Goal: Transaction & Acquisition: Purchase product/service

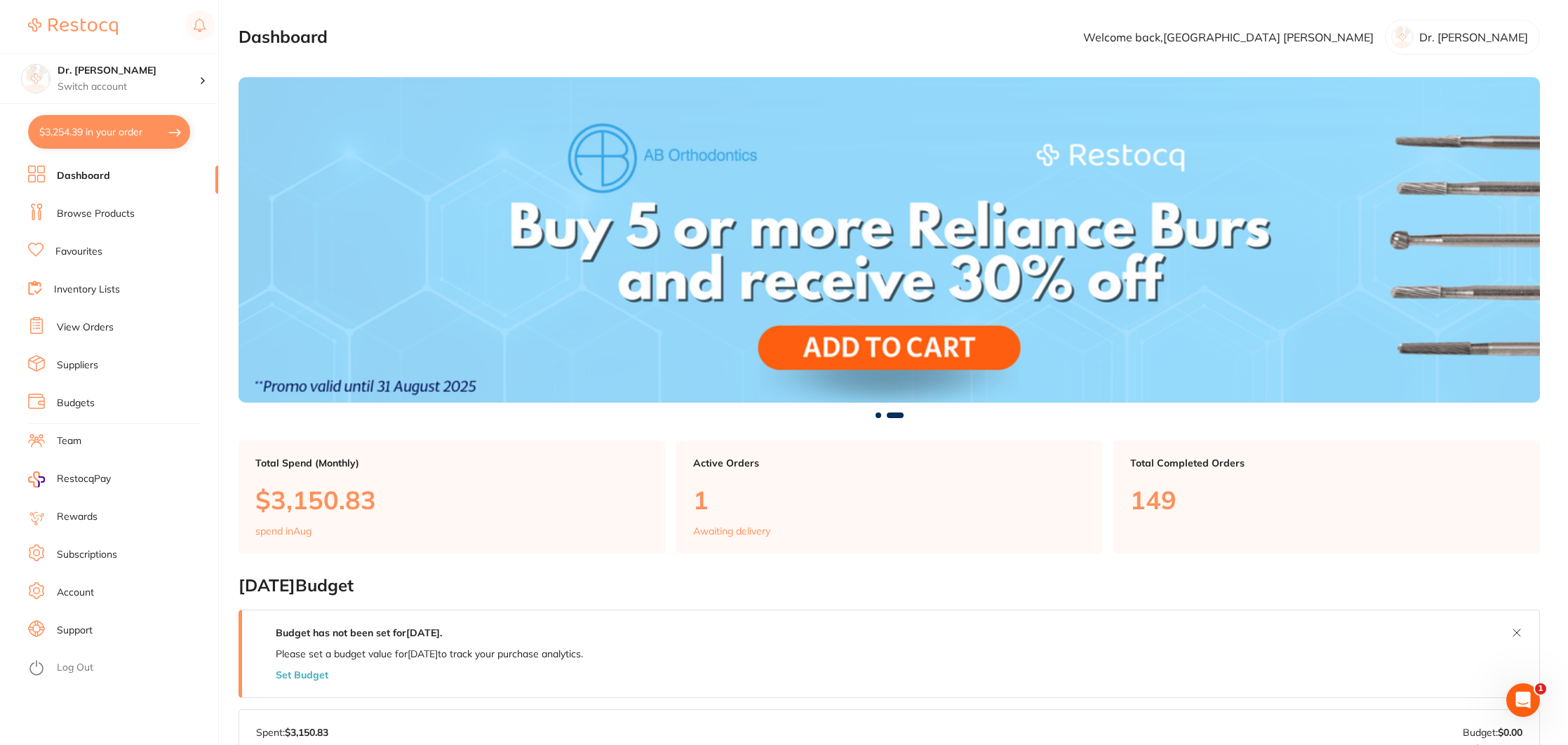
click at [103, 138] on button "$3,254.39 in your order" at bounding box center [109, 132] width 162 height 34
checkbox input "true"
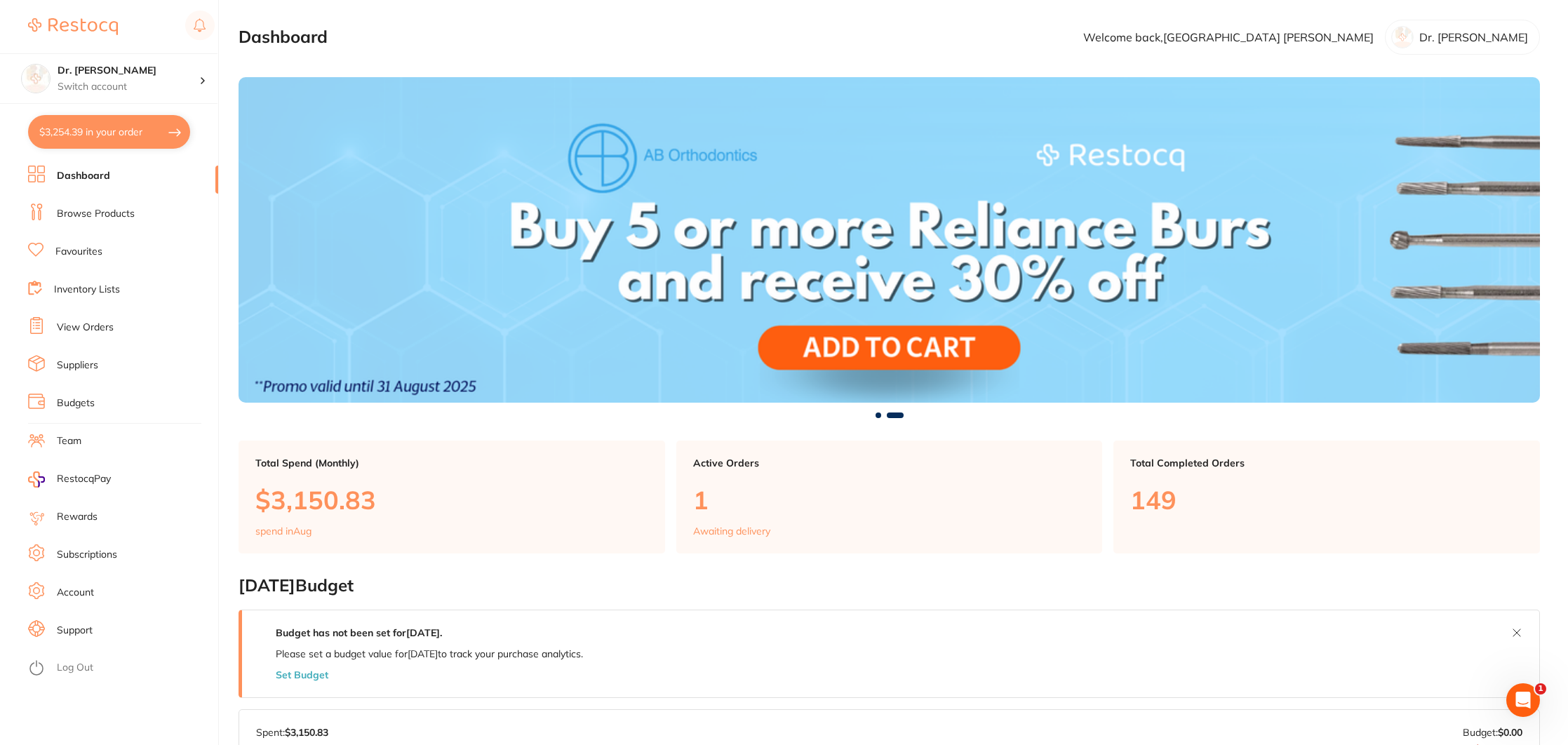
checkbox input "true"
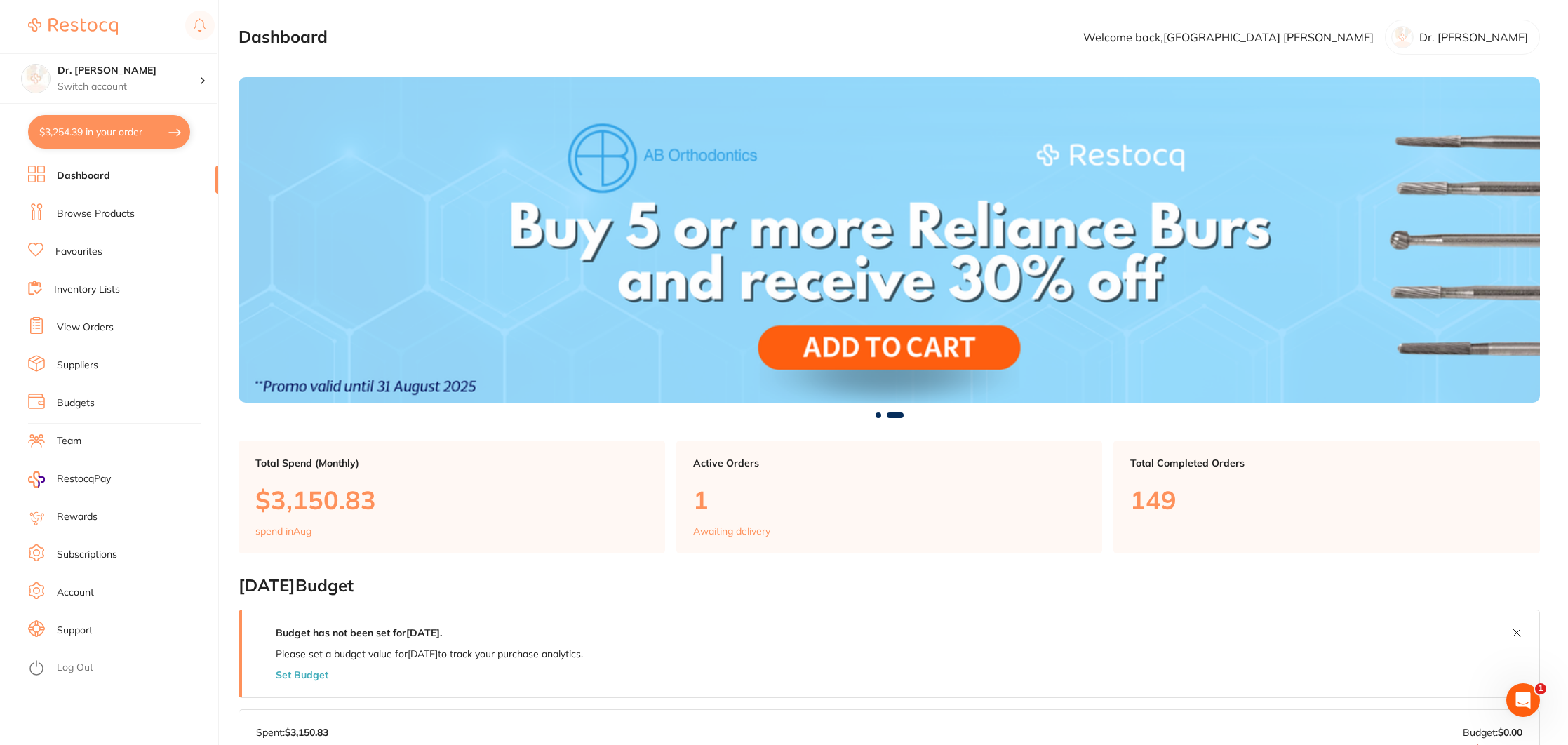
checkbox input "true"
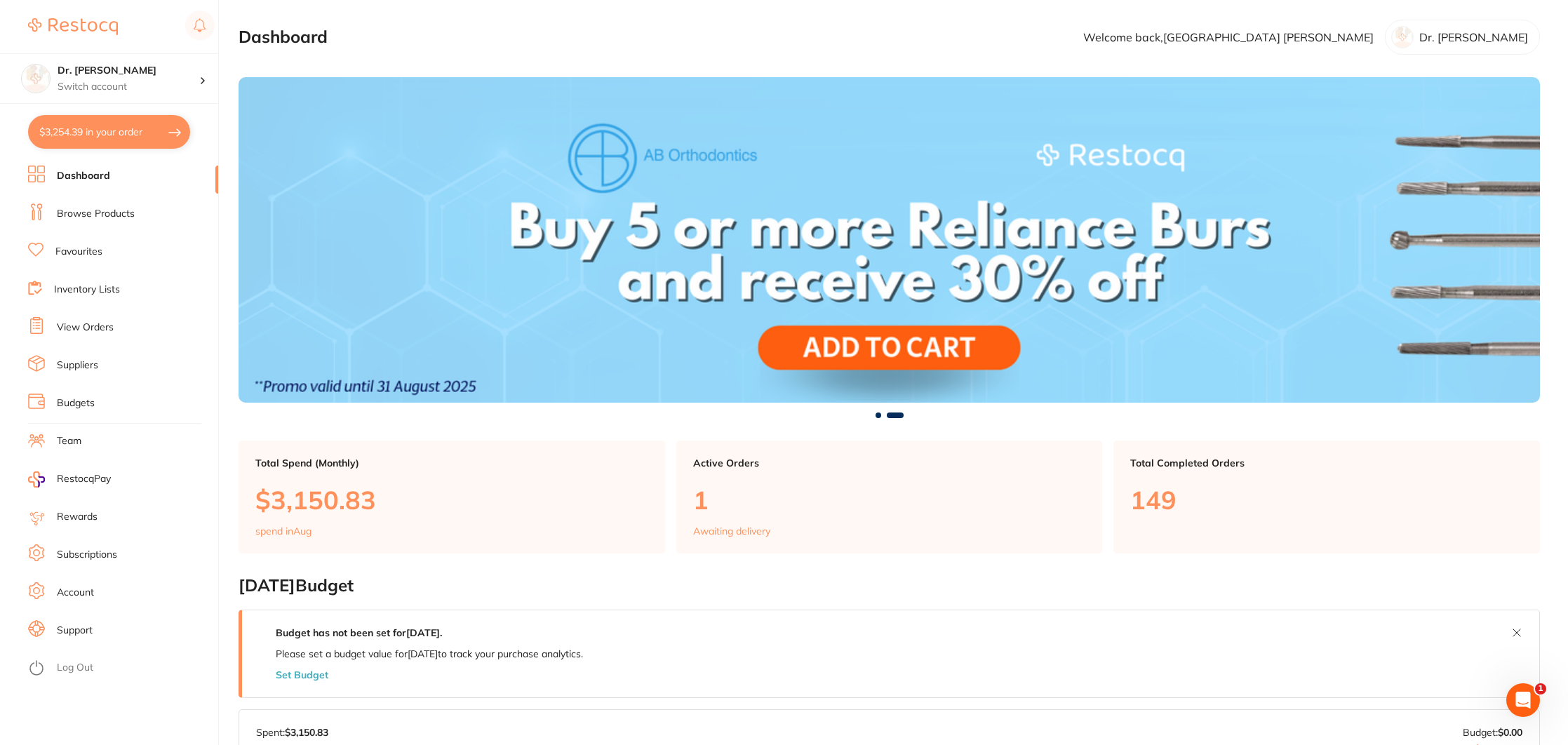
checkbox input "true"
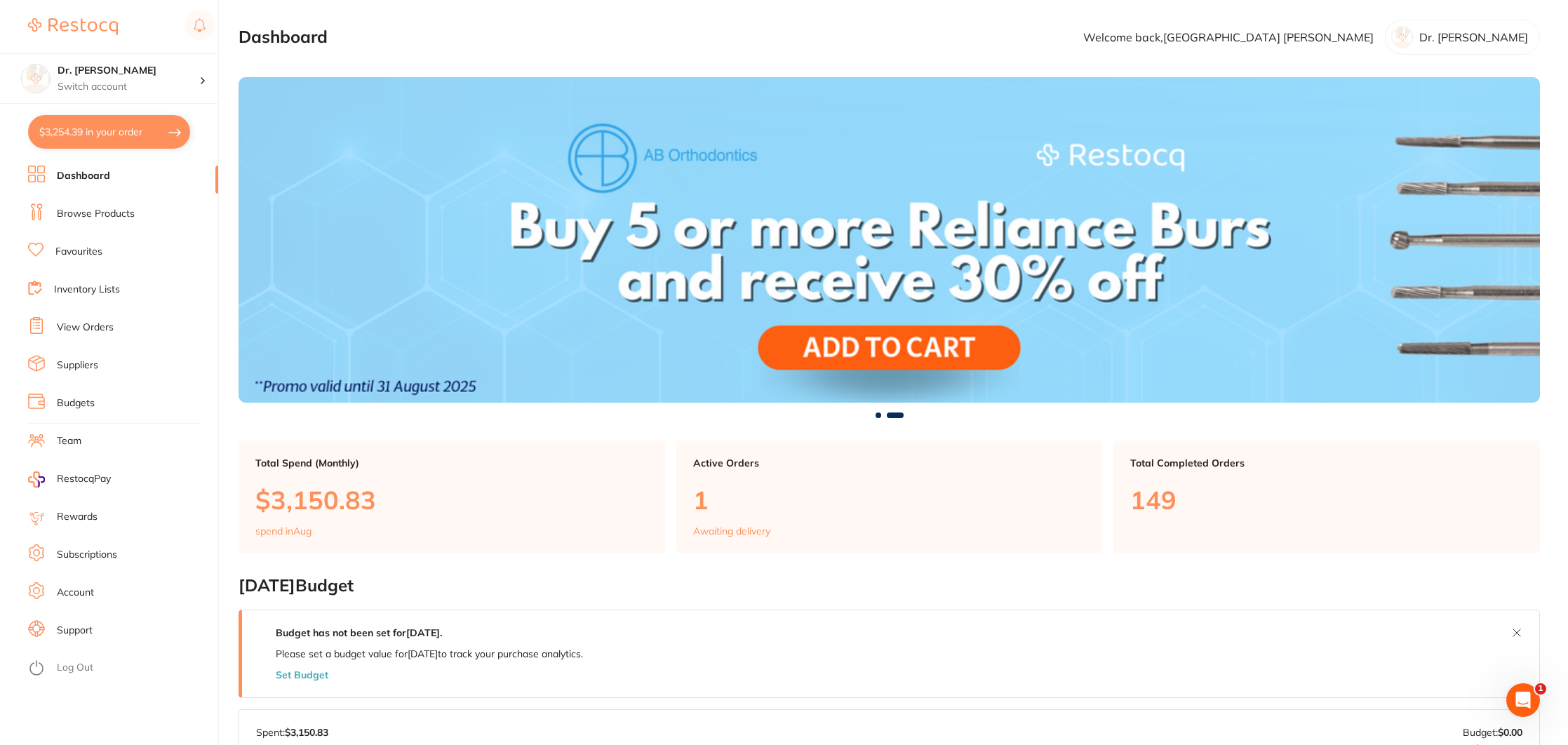
checkbox input "true"
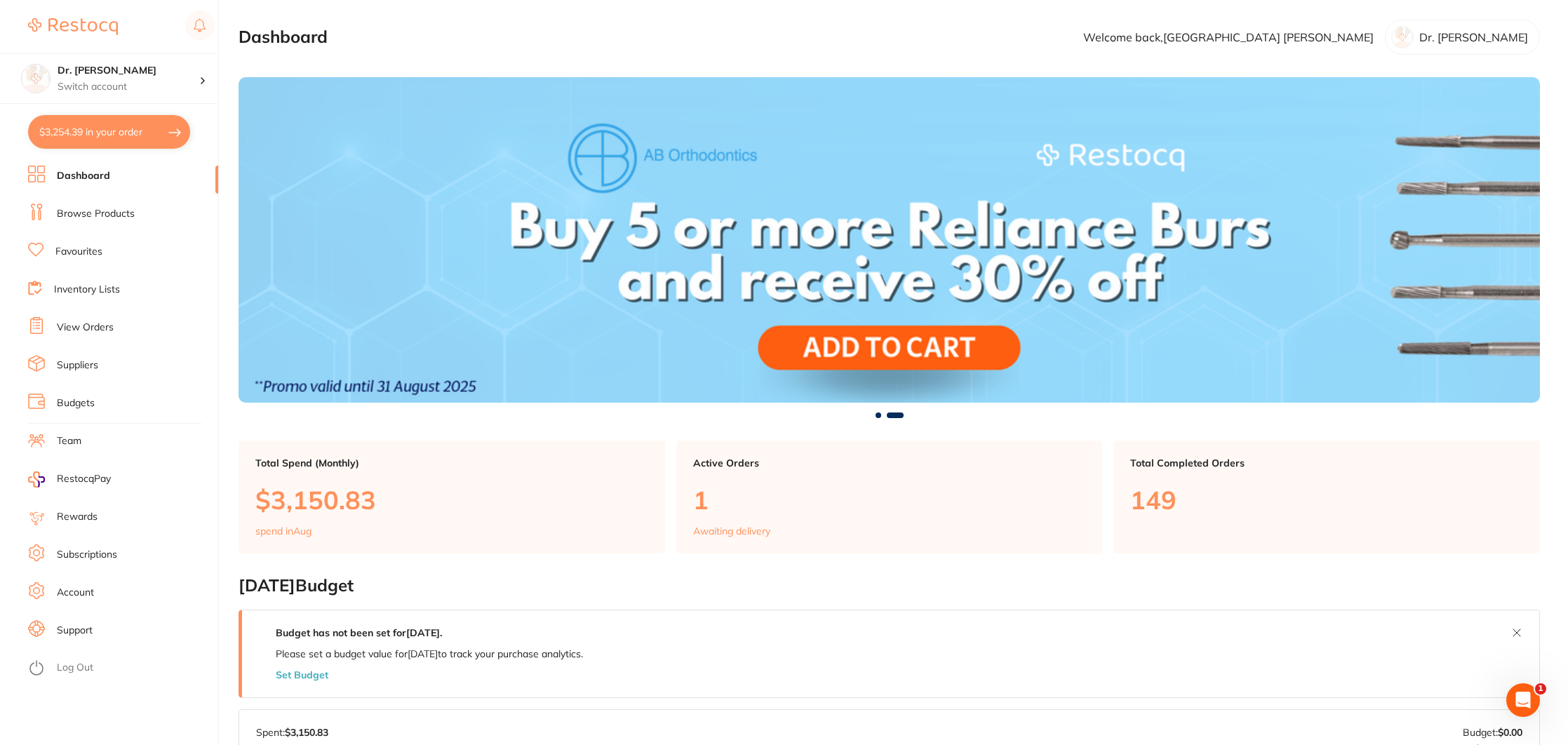
checkbox input "true"
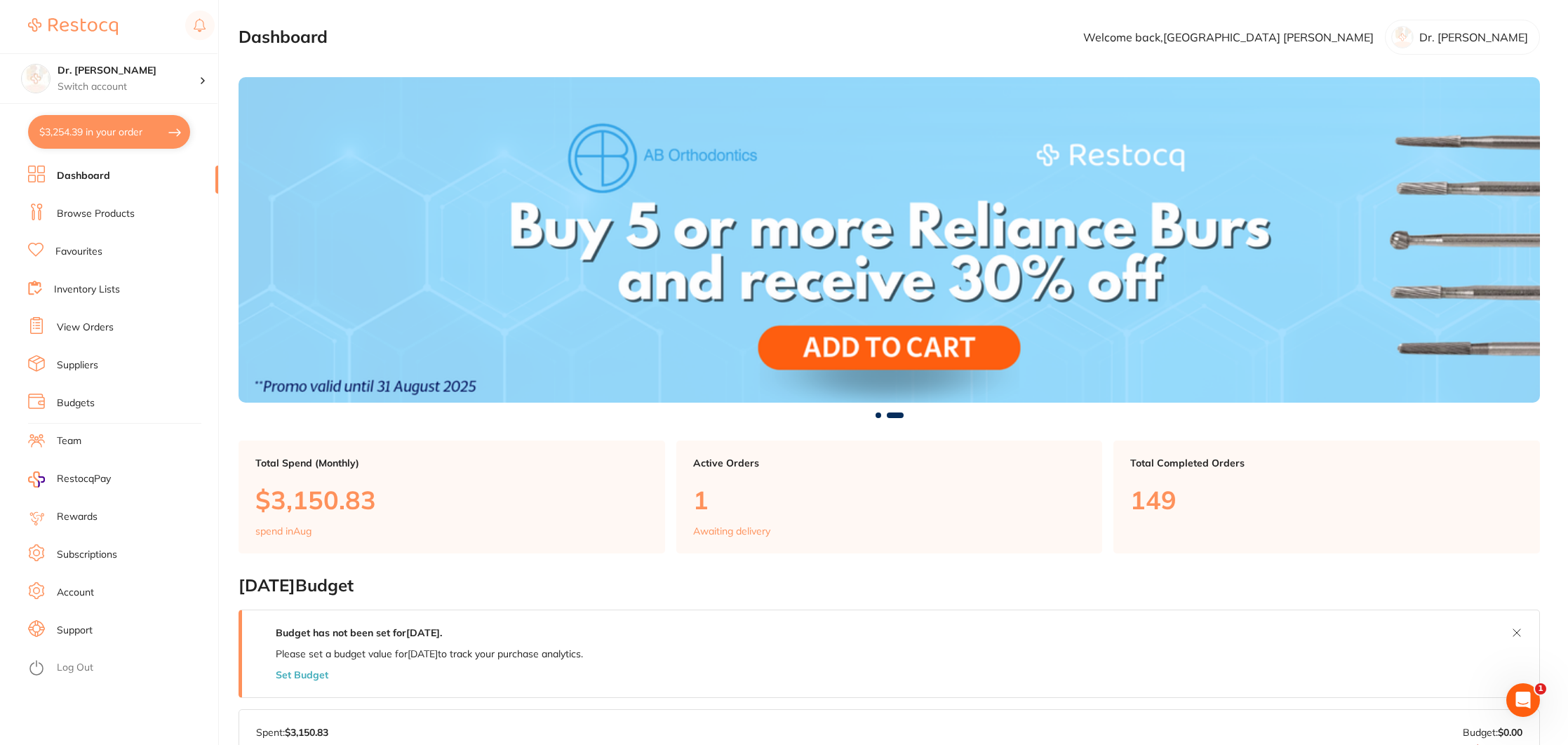
checkbox input "true"
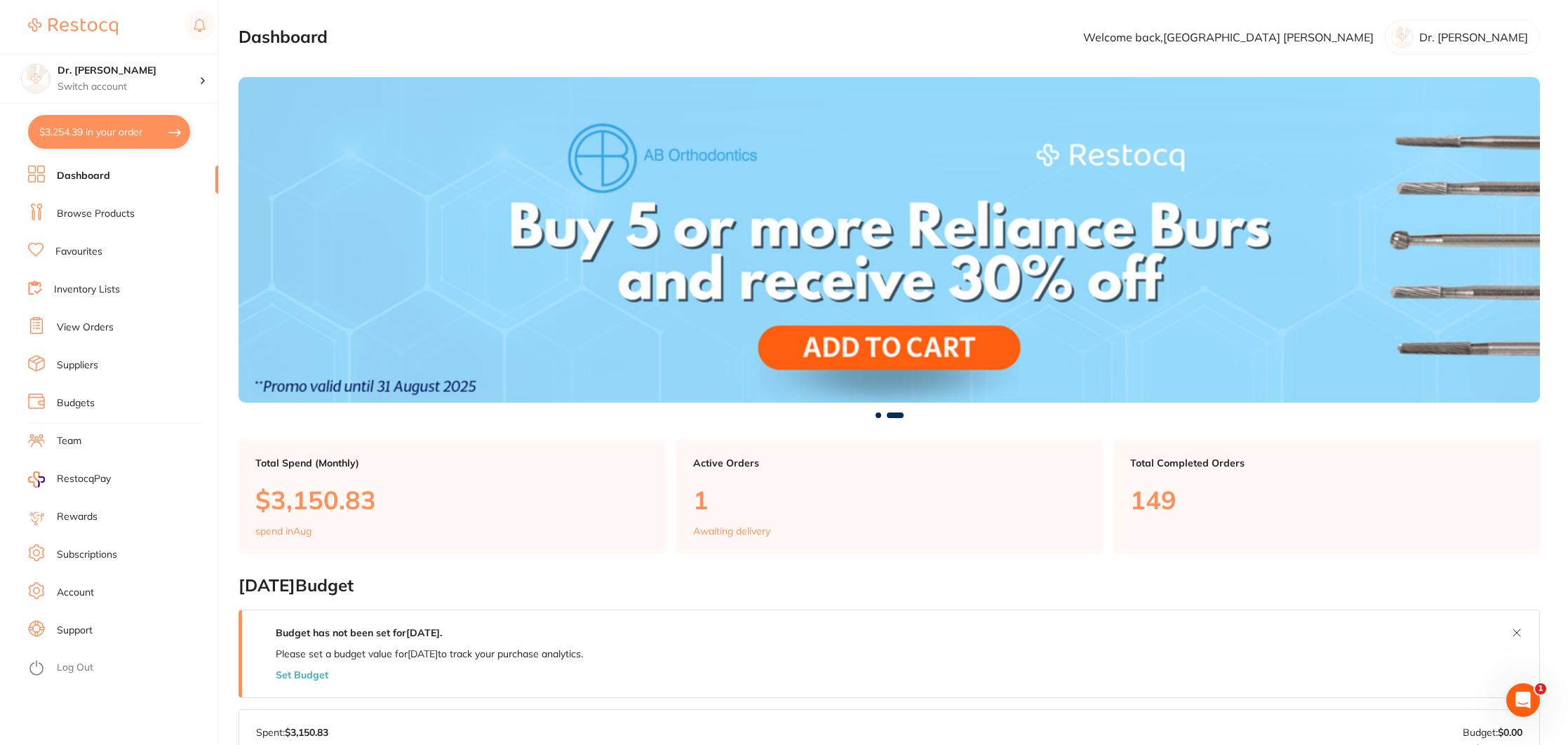
checkbox input "true"
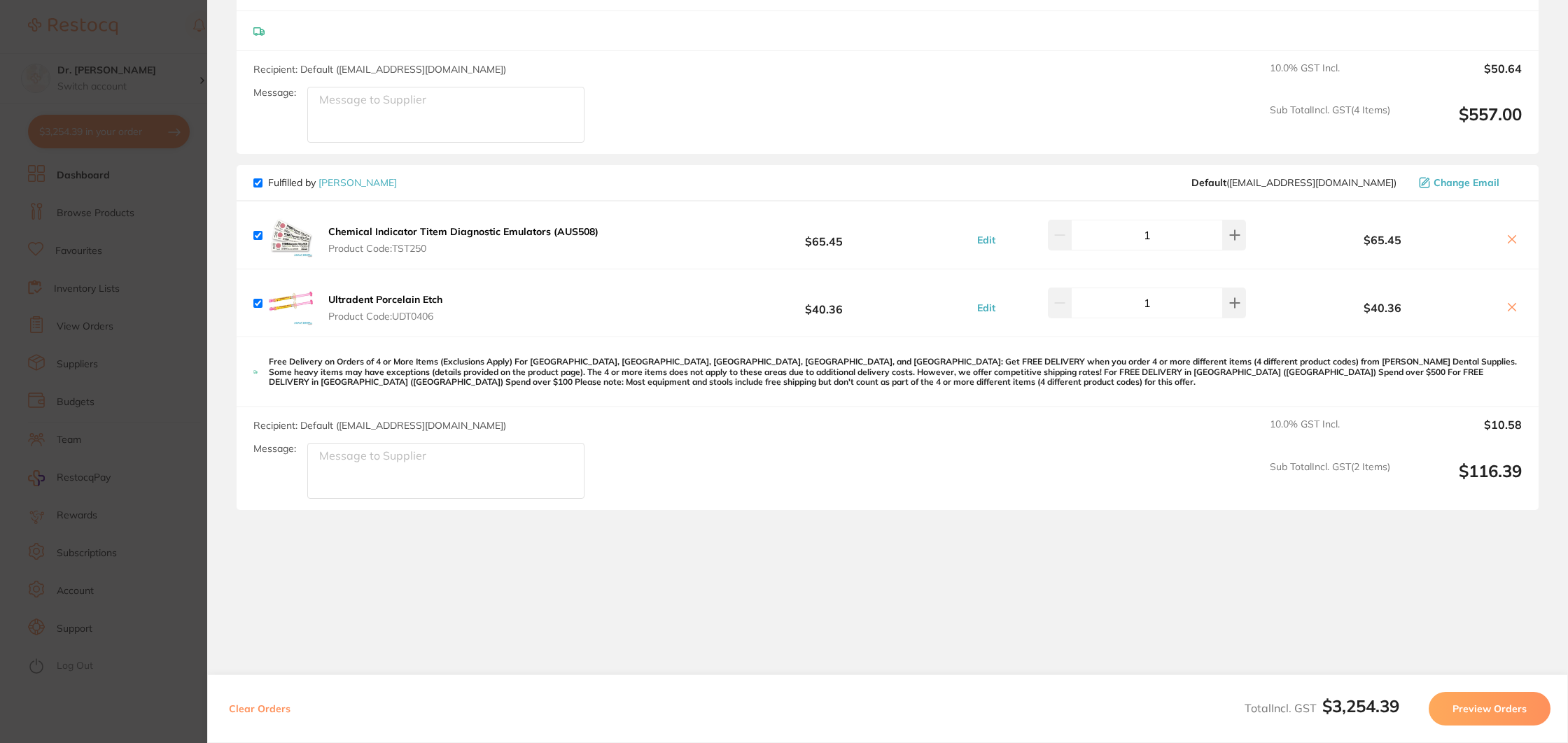
scroll to position [3019, 0]
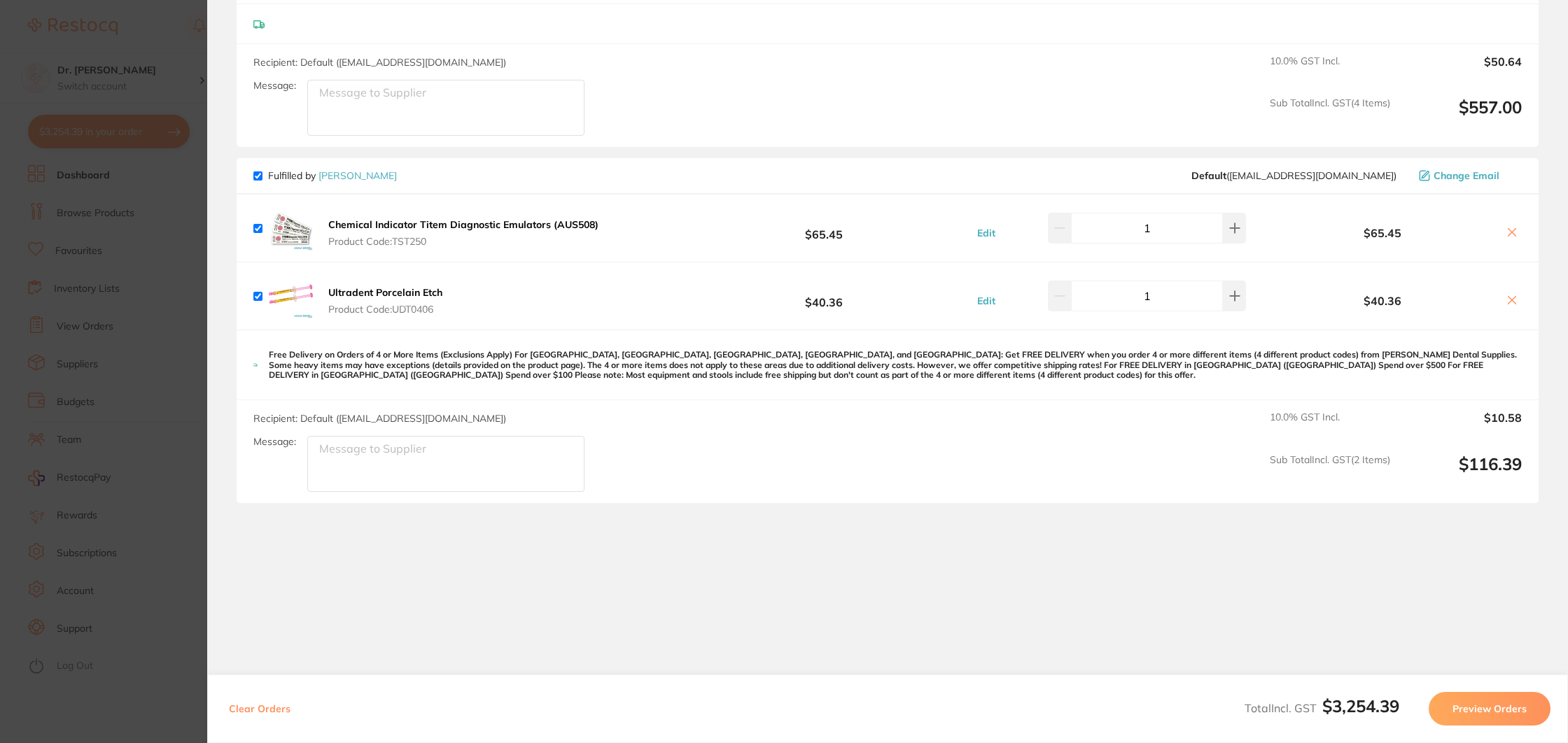
click at [171, 347] on section "Update RRP Set your pre negotiated price for this item. Item Agreed RRP (excl. …" at bounding box center [784, 371] width 1568 height 743
